Goal: Use online tool/utility: Use online tool/utility

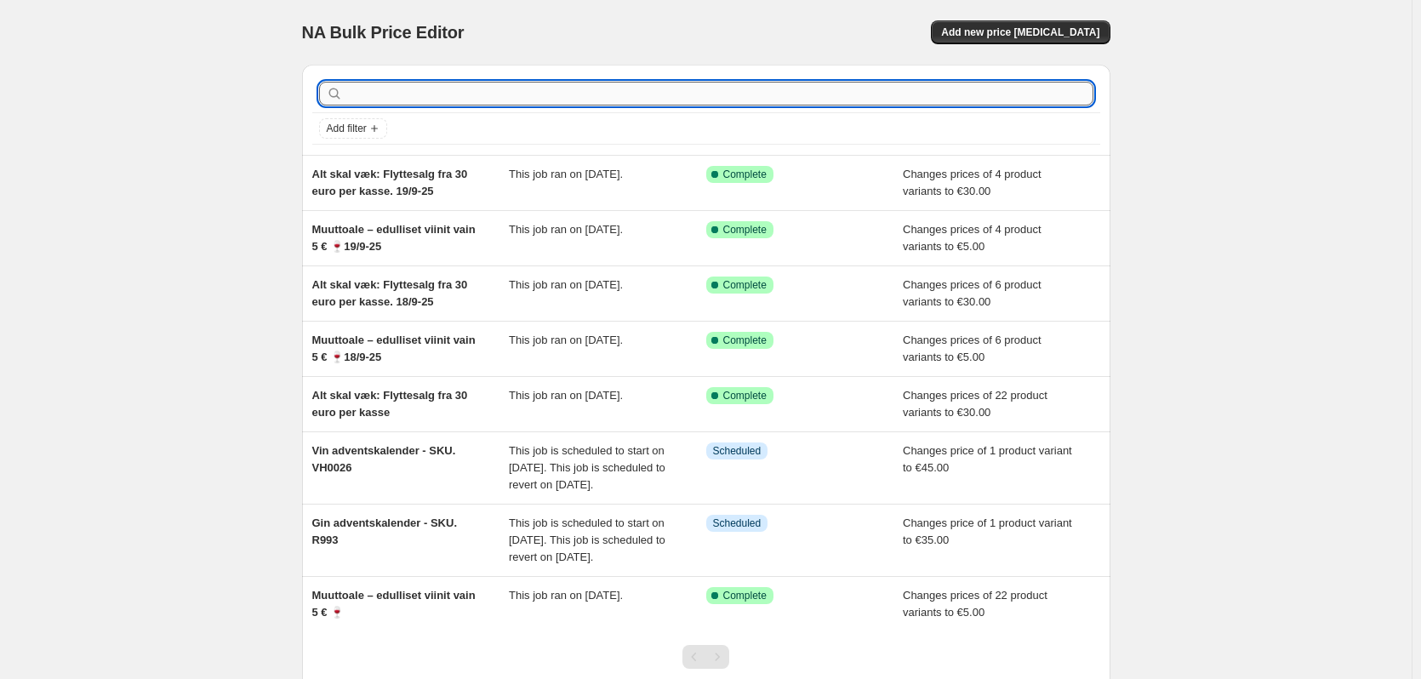
click at [385, 85] on input "text" at bounding box center [719, 94] width 747 height 24
type input "r993"
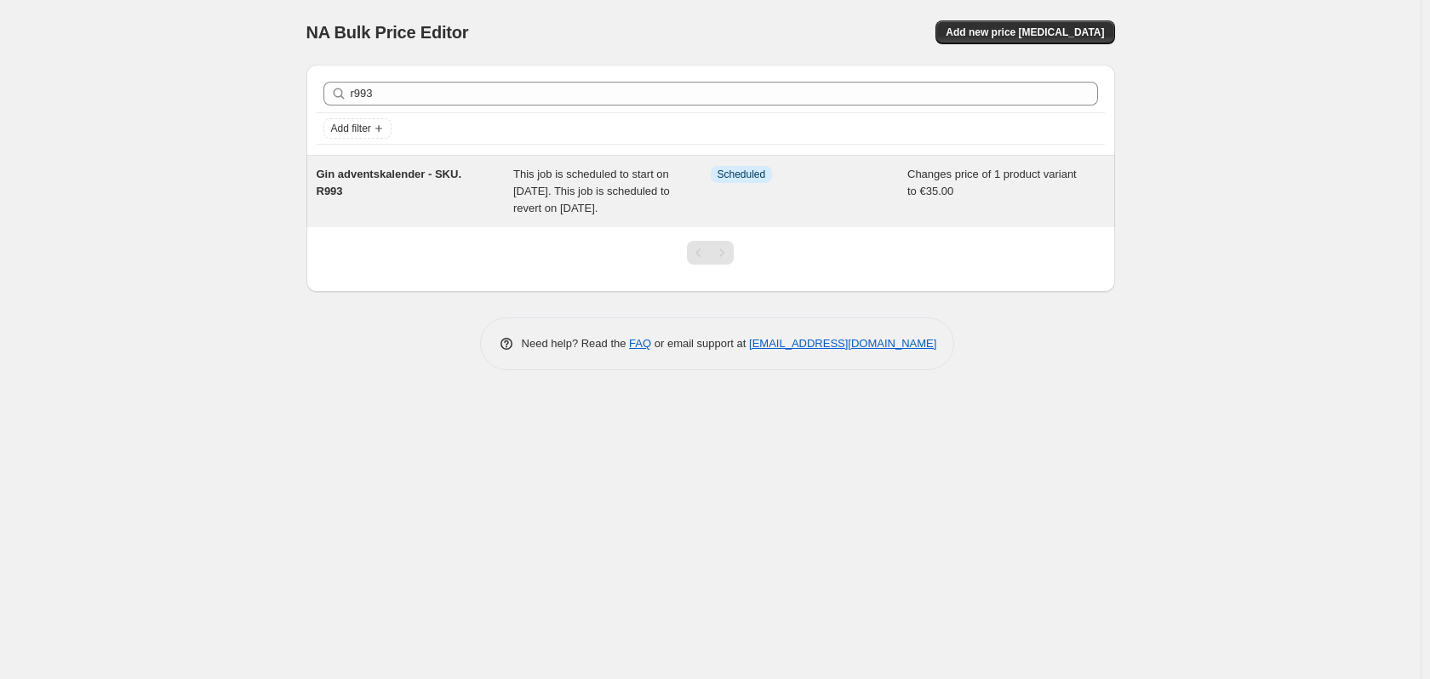
click at [426, 170] on span "Gin adventskalender - SKU. R993" at bounding box center [390, 183] width 146 height 30
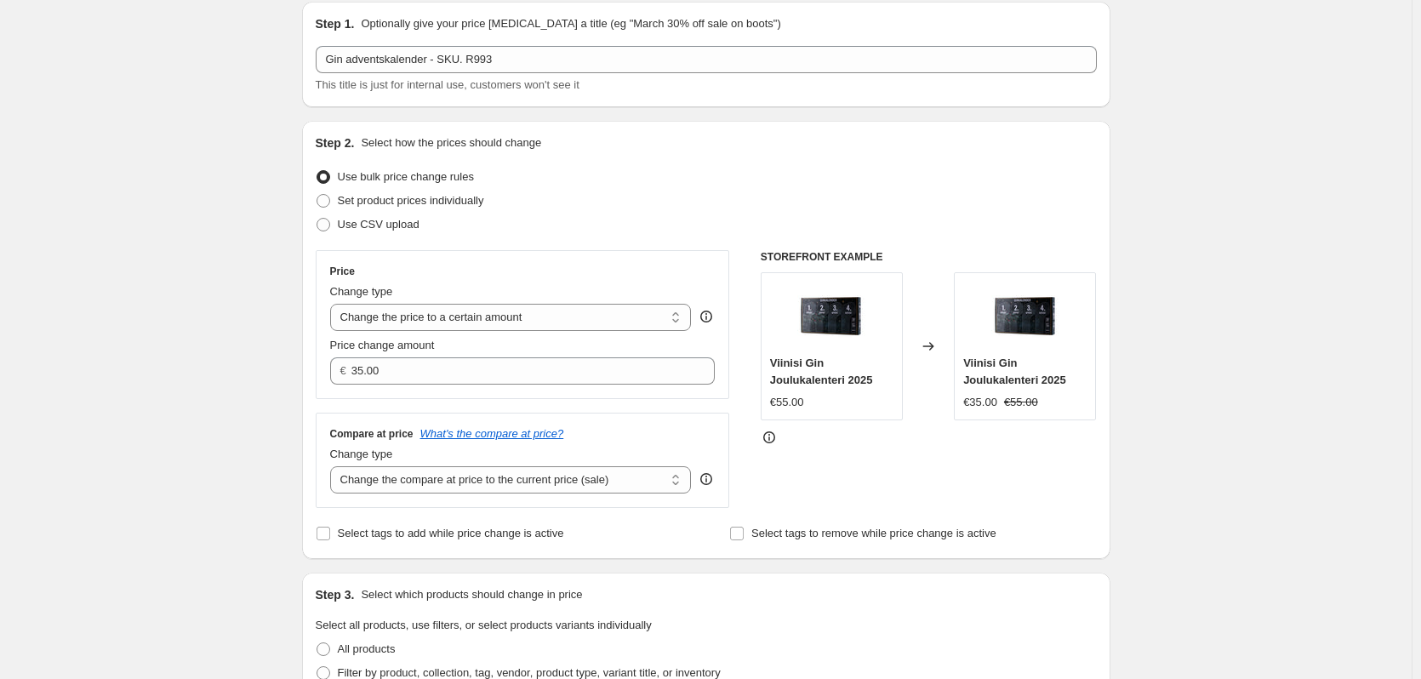
scroll to position [170, 0]
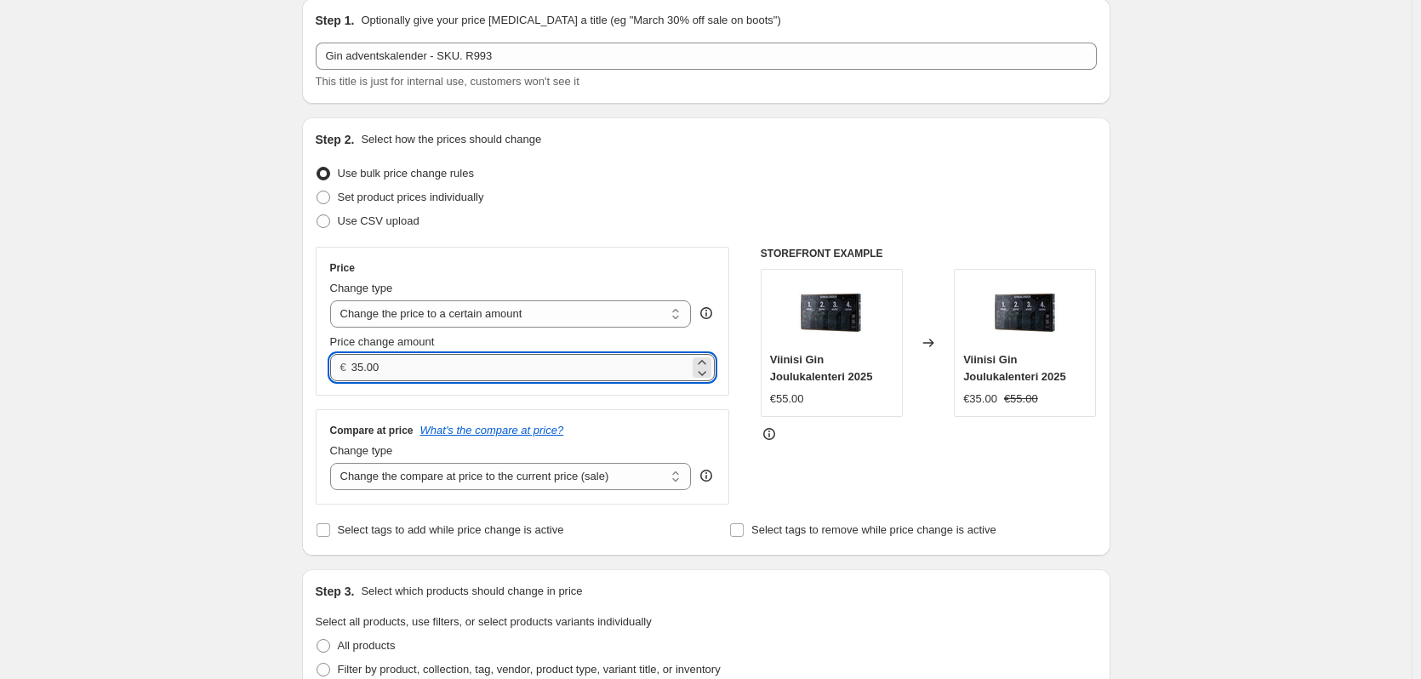
click at [356, 372] on input "35.00" at bounding box center [520, 367] width 338 height 27
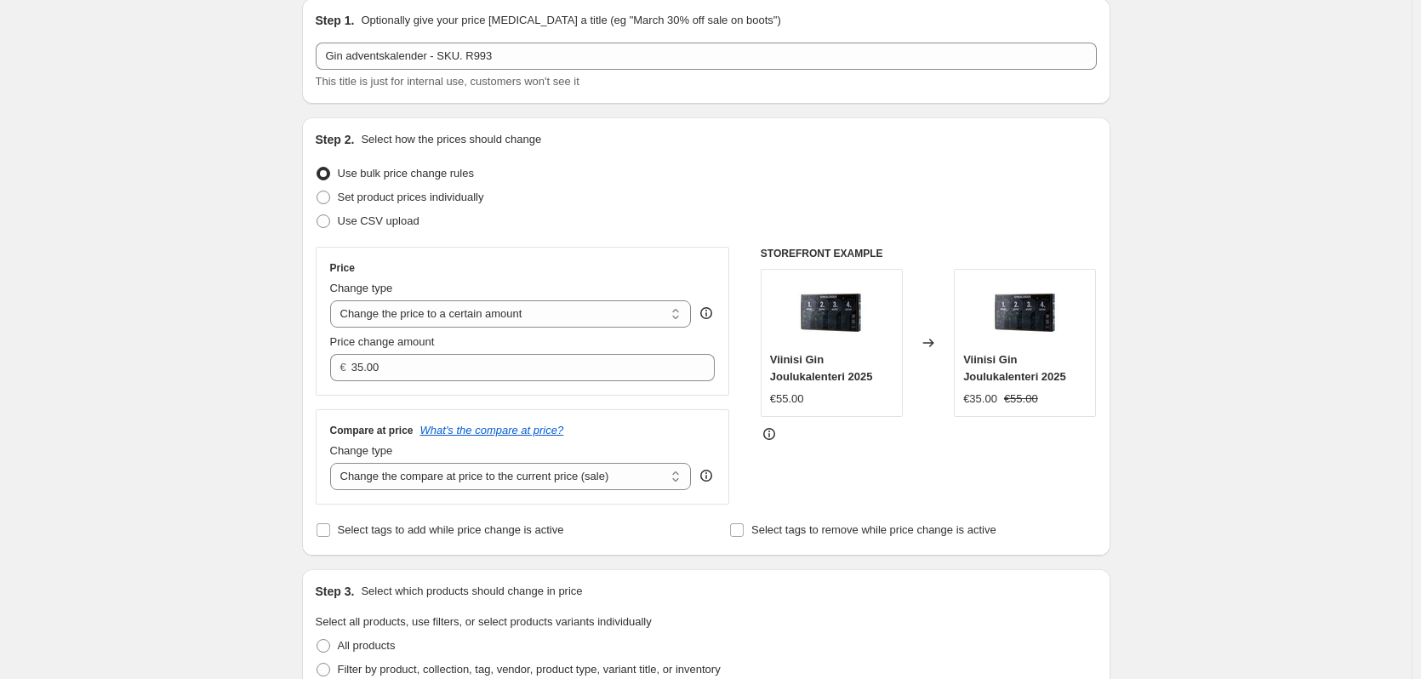
click at [207, 348] on div "Gin adventskalender - SKU. R993. This page is ready Gin adventskalender - SKU. …" at bounding box center [706, 668] width 1412 height 1676
click at [267, 388] on div "Gin adventskalender - SKU. R993. This page is ready Gin adventskalender - SKU. …" at bounding box center [706, 668] width 1412 height 1676
drag, startPoint x: 207, startPoint y: 300, endPoint x: 291, endPoint y: 331, distance: 89.9
click at [208, 300] on div "Gin adventskalender - SKU. R993. This page is ready Gin adventskalender - SKU. …" at bounding box center [706, 668] width 1412 height 1676
